Goal: Task Accomplishment & Management: Use online tool/utility

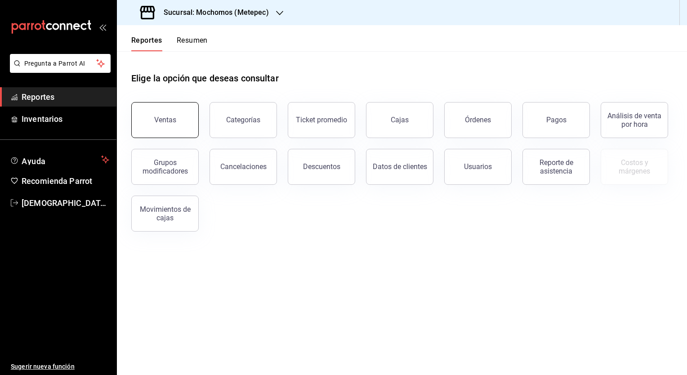
click at [170, 123] on div "Ventas" at bounding box center [165, 119] width 22 height 9
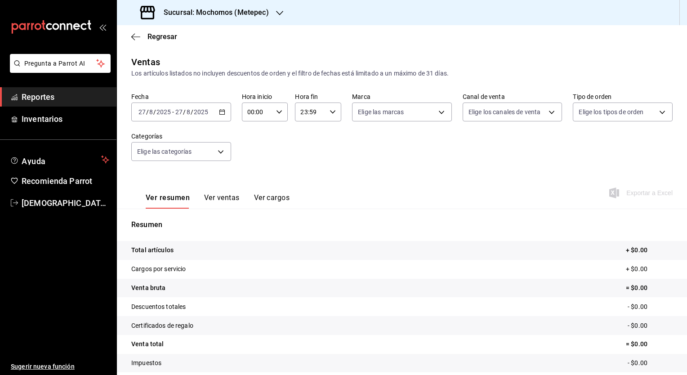
click at [242, 16] on h3 "Sucursal: Mochomos (Metepec)" at bounding box center [212, 12] width 112 height 11
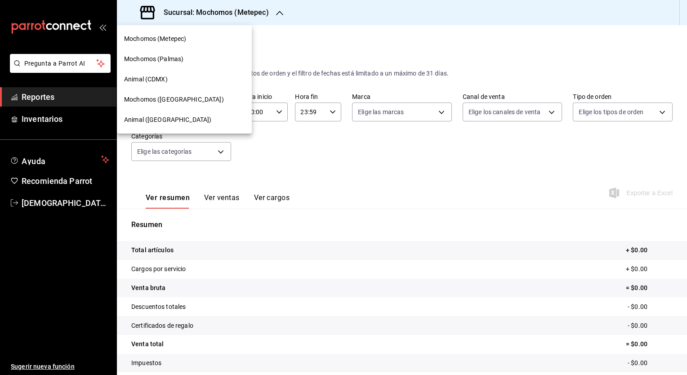
click at [157, 118] on span "Animal ([GEOGRAPHIC_DATA])" at bounding box center [167, 119] width 87 height 9
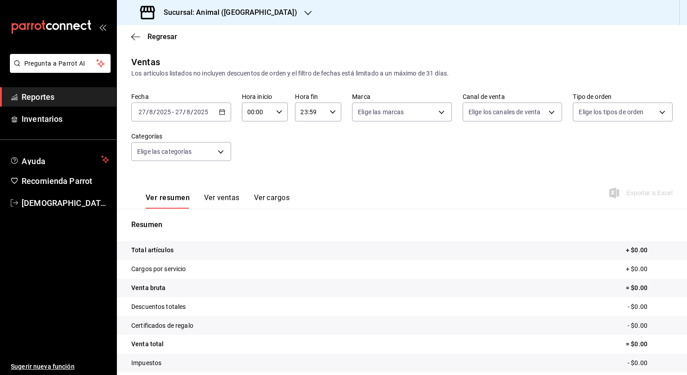
click at [219, 112] on icon "button" at bounding box center [222, 112] width 6 height 6
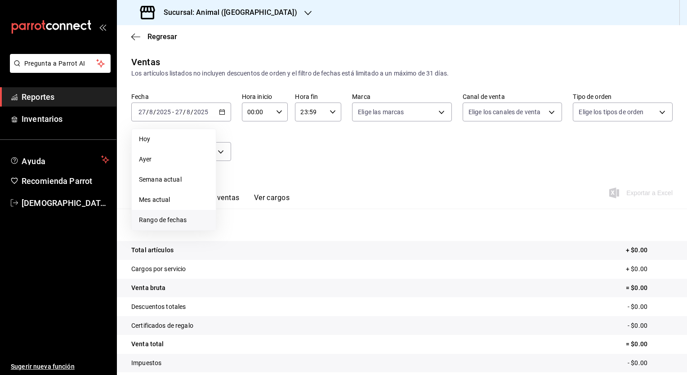
click at [174, 220] on span "Rango de fechas" at bounding box center [174, 219] width 70 height 9
click at [253, 252] on abbr "26" at bounding box center [251, 251] width 6 height 6
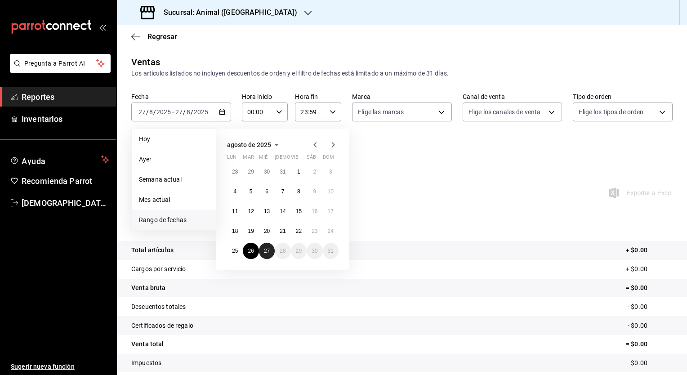
click at [265, 250] on abbr "27" at bounding box center [267, 251] width 6 height 6
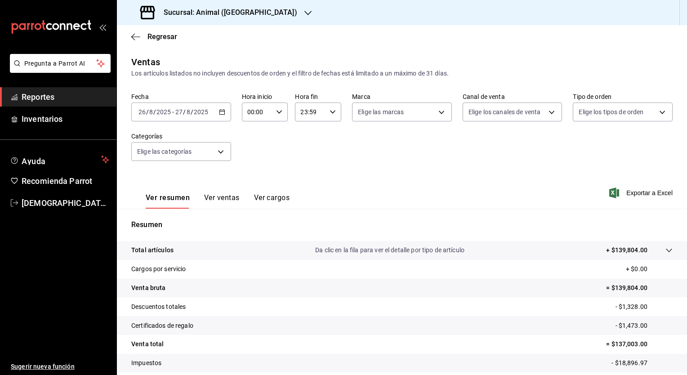
click at [273, 112] on div "00:00 Hora inicio" at bounding box center [265, 111] width 46 height 19
click at [251, 181] on span "05" at bounding box center [252, 176] width 9 height 7
type input "05:00"
click at [313, 109] on div at bounding box center [343, 187] width 687 height 375
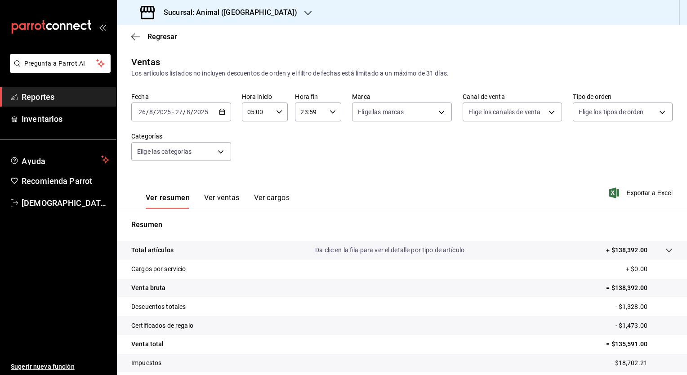
click at [315, 110] on input "23:59" at bounding box center [310, 112] width 31 height 18
click at [306, 154] on span "04" at bounding box center [304, 155] width 9 height 7
type input "04:59"
click at [494, 160] on div at bounding box center [343, 187] width 687 height 375
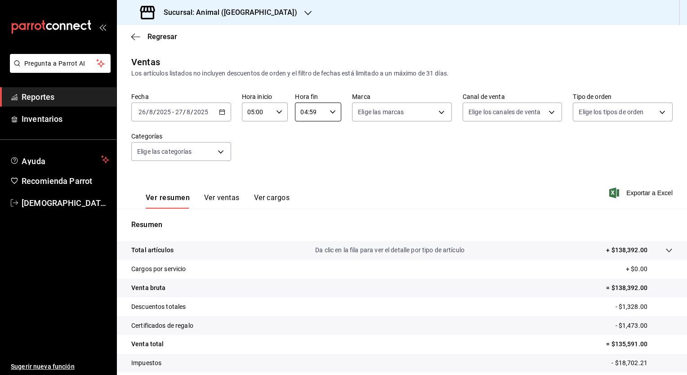
scroll to position [56, 0]
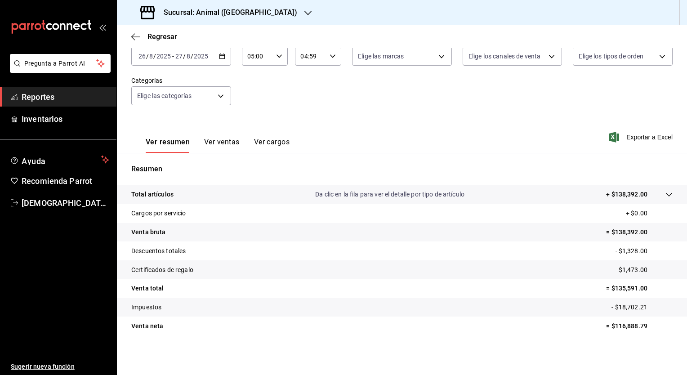
click at [422, 196] on p "Da clic en la fila para ver el detalle por tipo de artículo" at bounding box center [389, 194] width 149 height 9
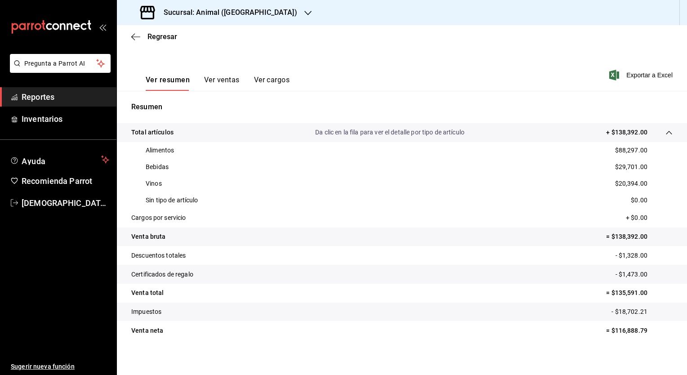
scroll to position [122, 0]
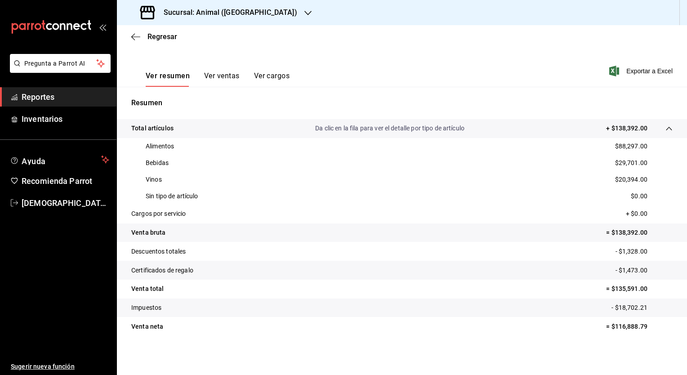
click at [229, 72] on button "Ver ventas" at bounding box center [222, 78] width 36 height 15
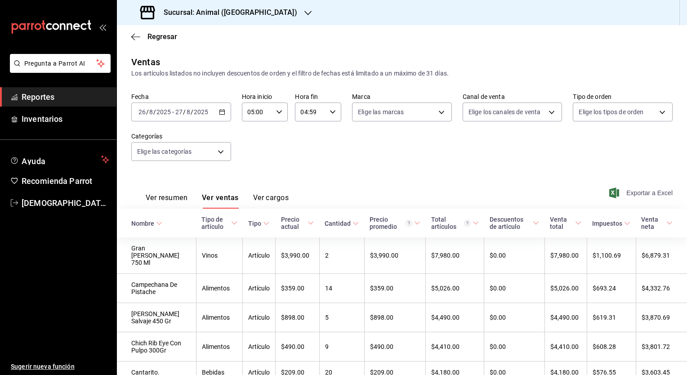
click at [640, 190] on span "Exportar a Excel" at bounding box center [642, 192] width 62 height 11
click at [225, 17] on h3 "Sucursal: Animal ([GEOGRAPHIC_DATA])" at bounding box center [226, 12] width 141 height 11
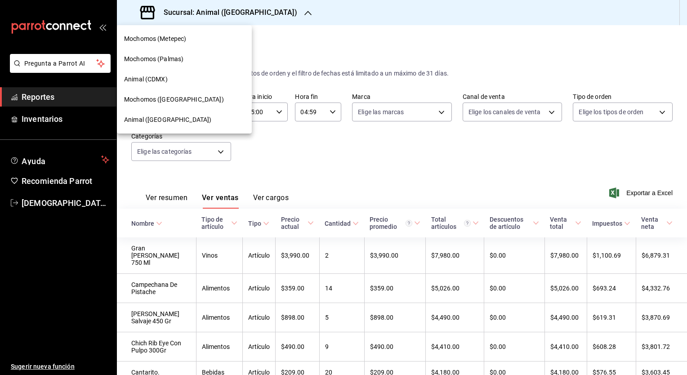
click at [164, 96] on span "Mochomos ([GEOGRAPHIC_DATA])" at bounding box center [174, 99] width 100 height 9
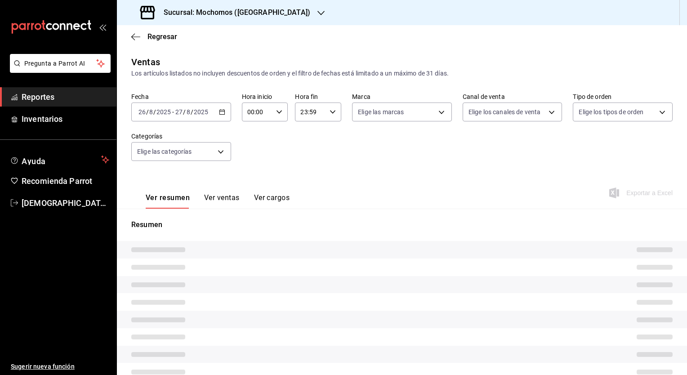
type input "05:00"
type input "04:59"
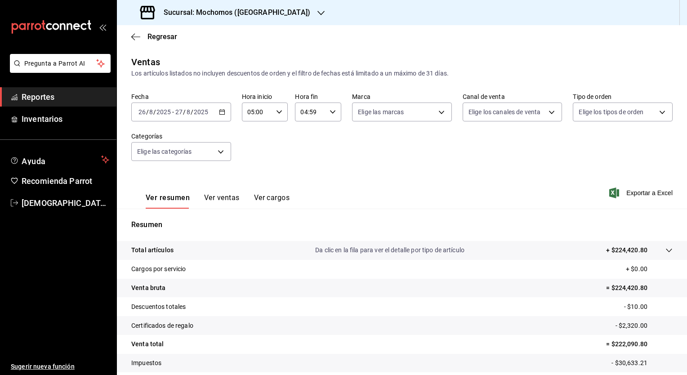
scroll to position [56, 0]
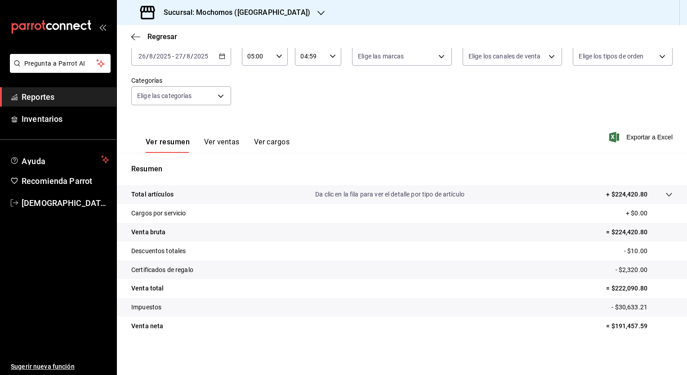
click at [415, 195] on p "Da clic en la fila para ver el detalle por tipo de artículo" at bounding box center [389, 194] width 149 height 9
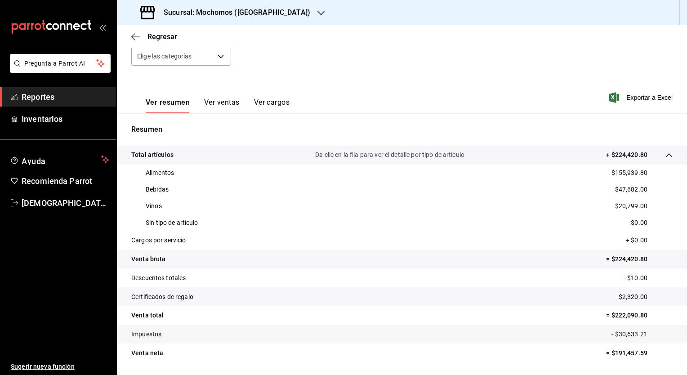
scroll to position [122, 0]
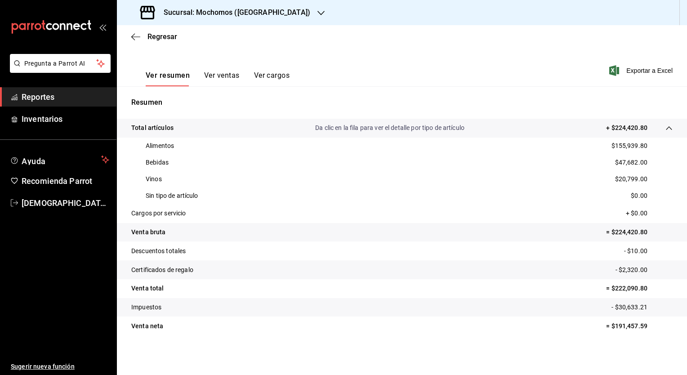
click at [222, 76] on button "Ver ventas" at bounding box center [222, 78] width 36 height 15
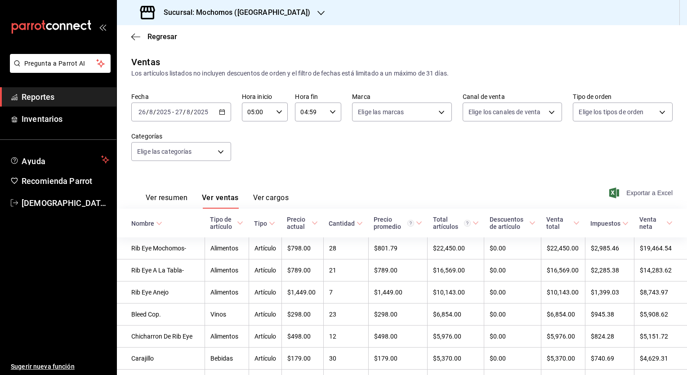
click at [630, 191] on span "Exportar a Excel" at bounding box center [642, 192] width 62 height 11
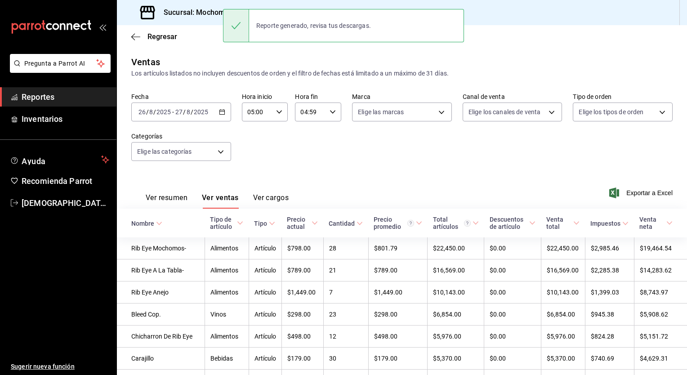
click at [331, 204] on div "Ver resumen Ver ventas Ver cargos Exportar a Excel" at bounding box center [402, 190] width 570 height 37
